Goal: Check status: Check status

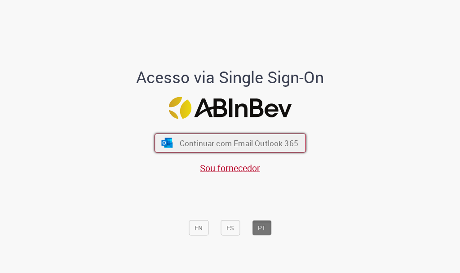
click at [226, 142] on span "Continuar com Email Outlook 365" at bounding box center [238, 143] width 119 height 10
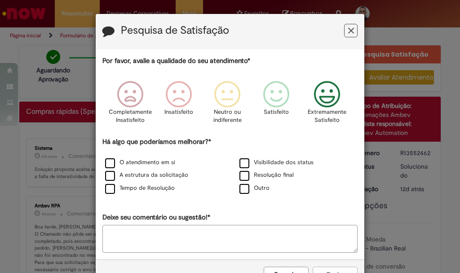
click at [328, 85] on icon "Feedback" at bounding box center [328, 94] width 34 height 27
click at [352, 33] on button "Feedback" at bounding box center [350, 30] width 13 height 13
